Goal: Information Seeking & Learning: Learn about a topic

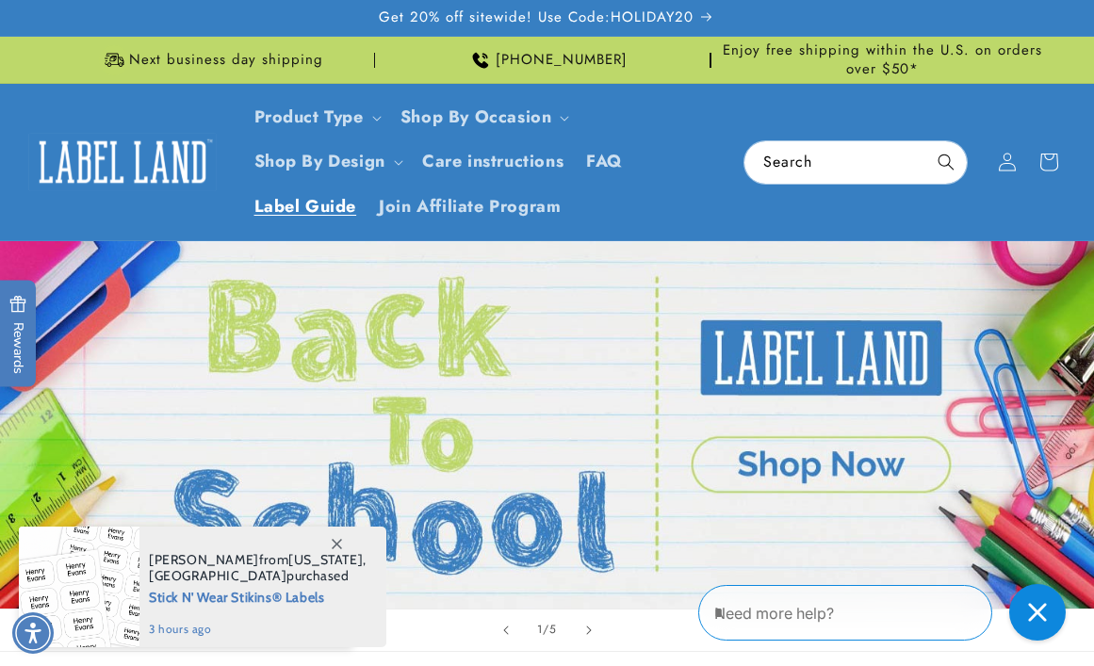
click at [303, 205] on span "Label Guide" at bounding box center [305, 207] width 103 height 22
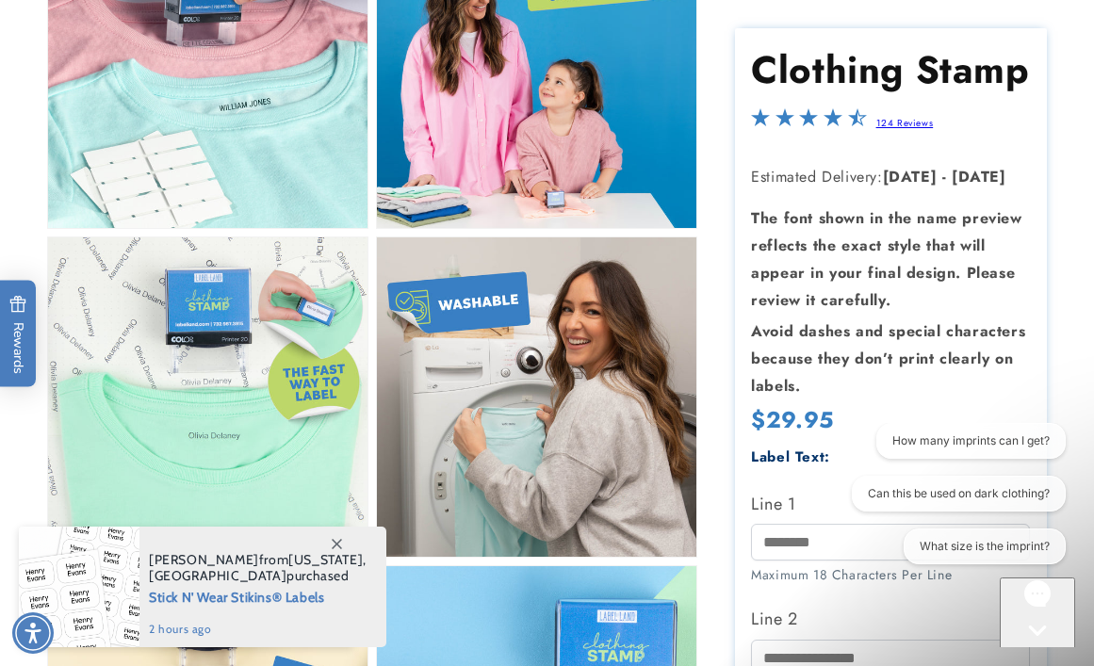
scroll to position [888, 0]
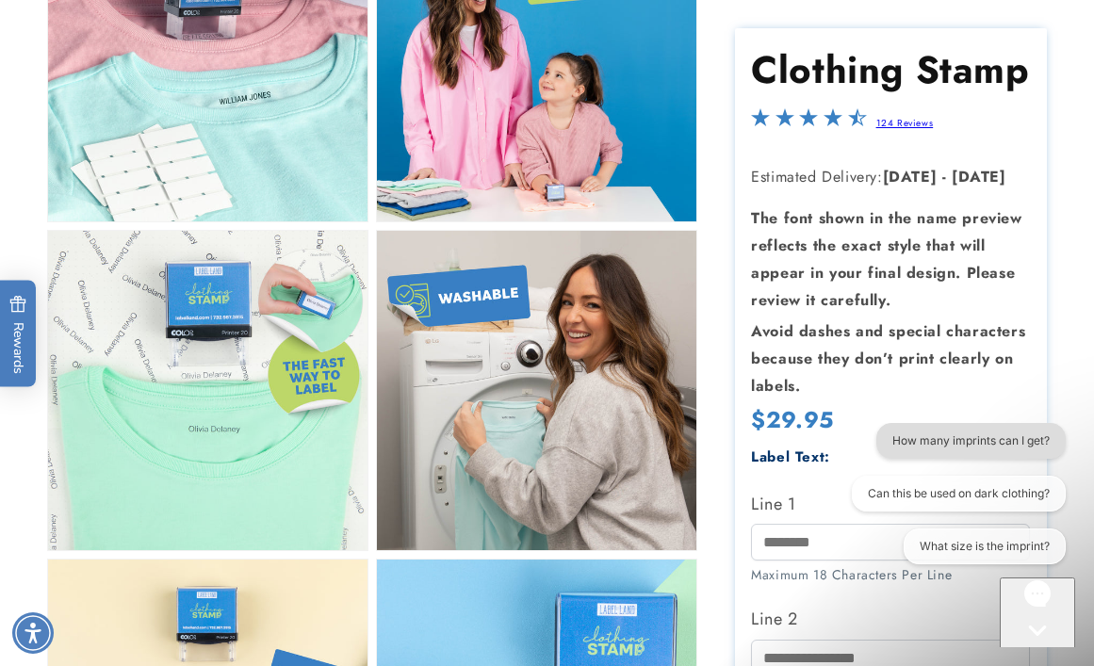
click at [967, 439] on button "How many imprints can I get?" at bounding box center [970, 441] width 189 height 36
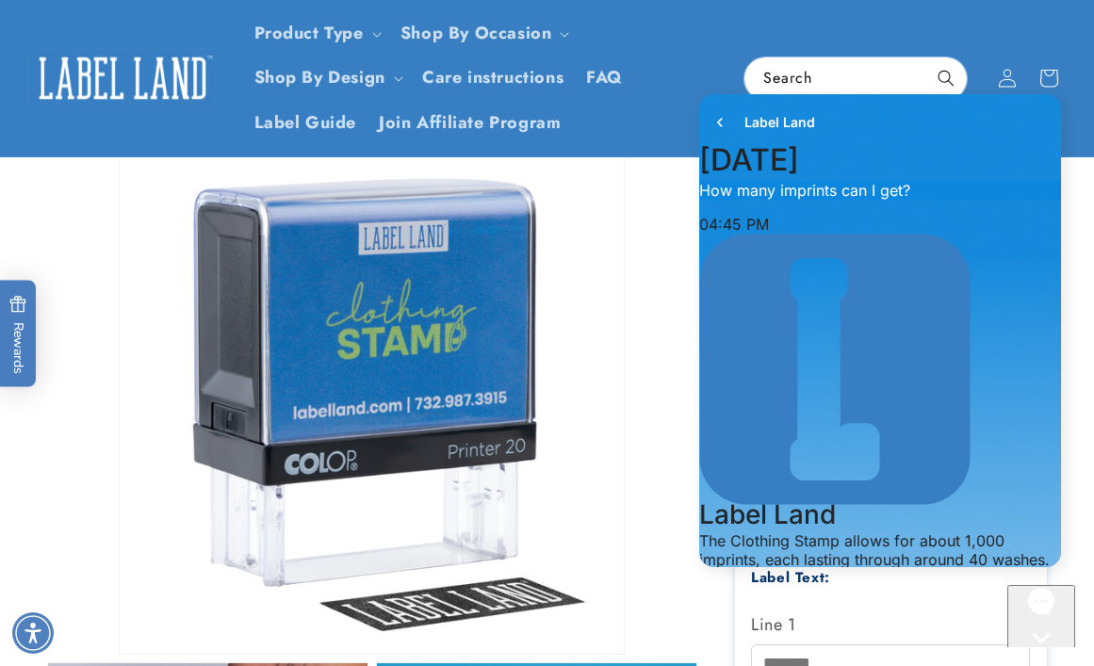
scroll to position [0, 0]
